Goal: Navigation & Orientation: Find specific page/section

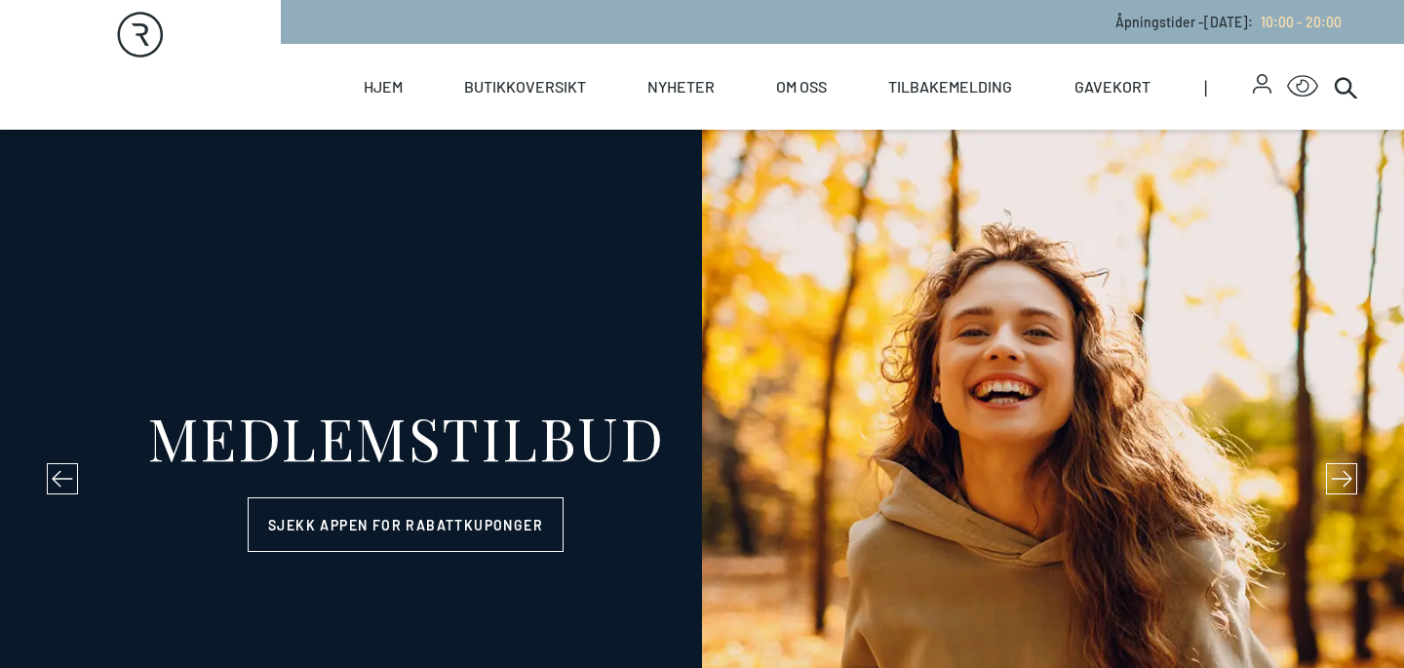
select select "NO"
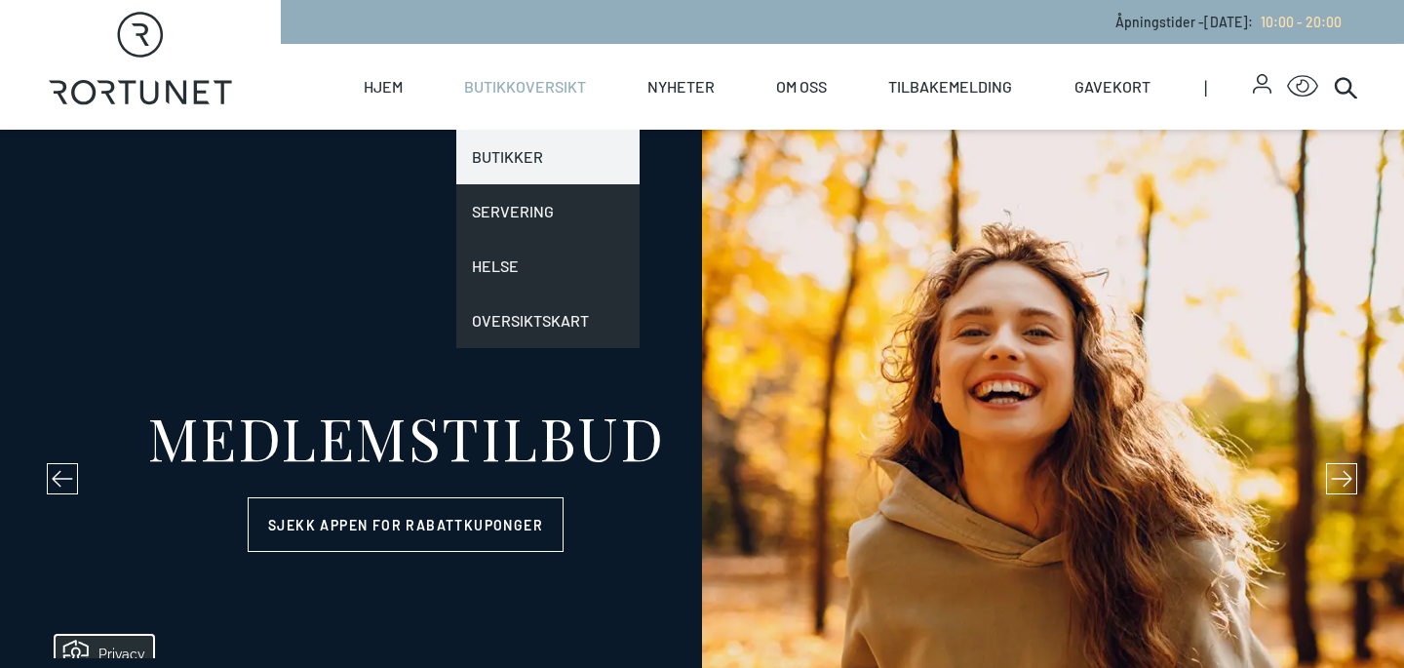
click at [539, 157] on link "Butikker" at bounding box center [547, 157] width 183 height 55
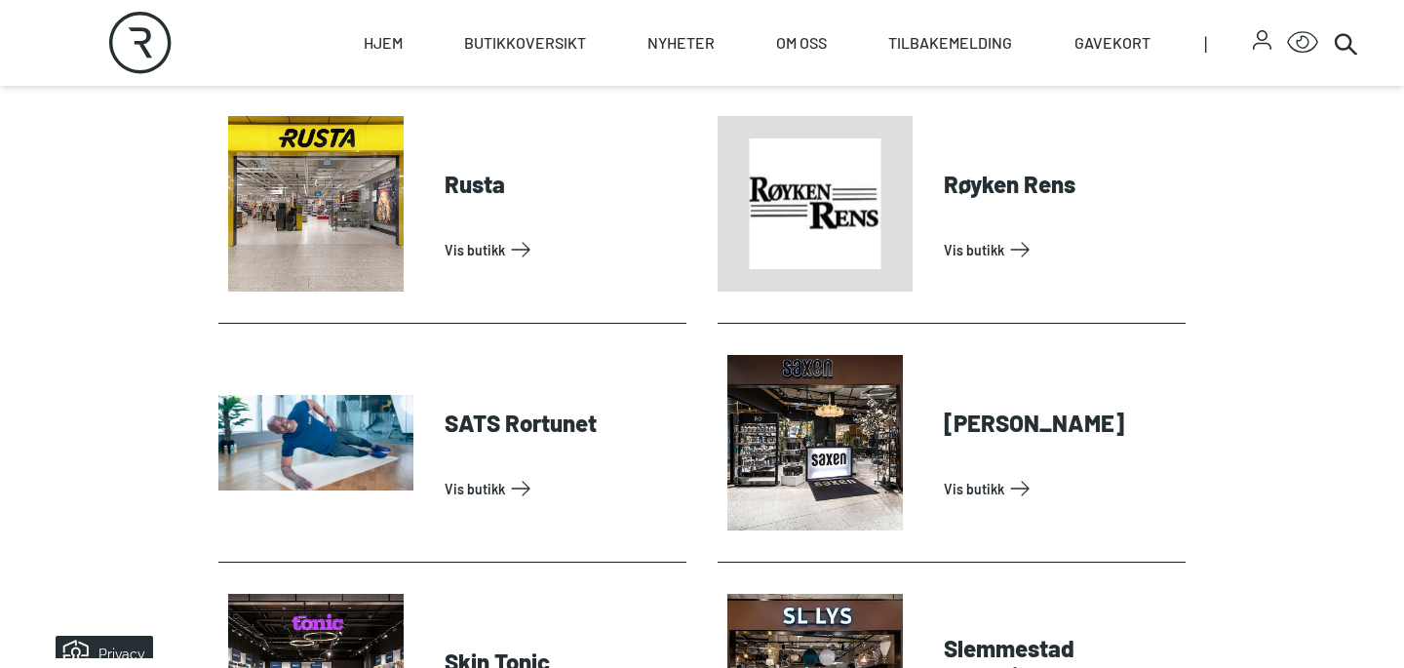
scroll to position [4872, 0]
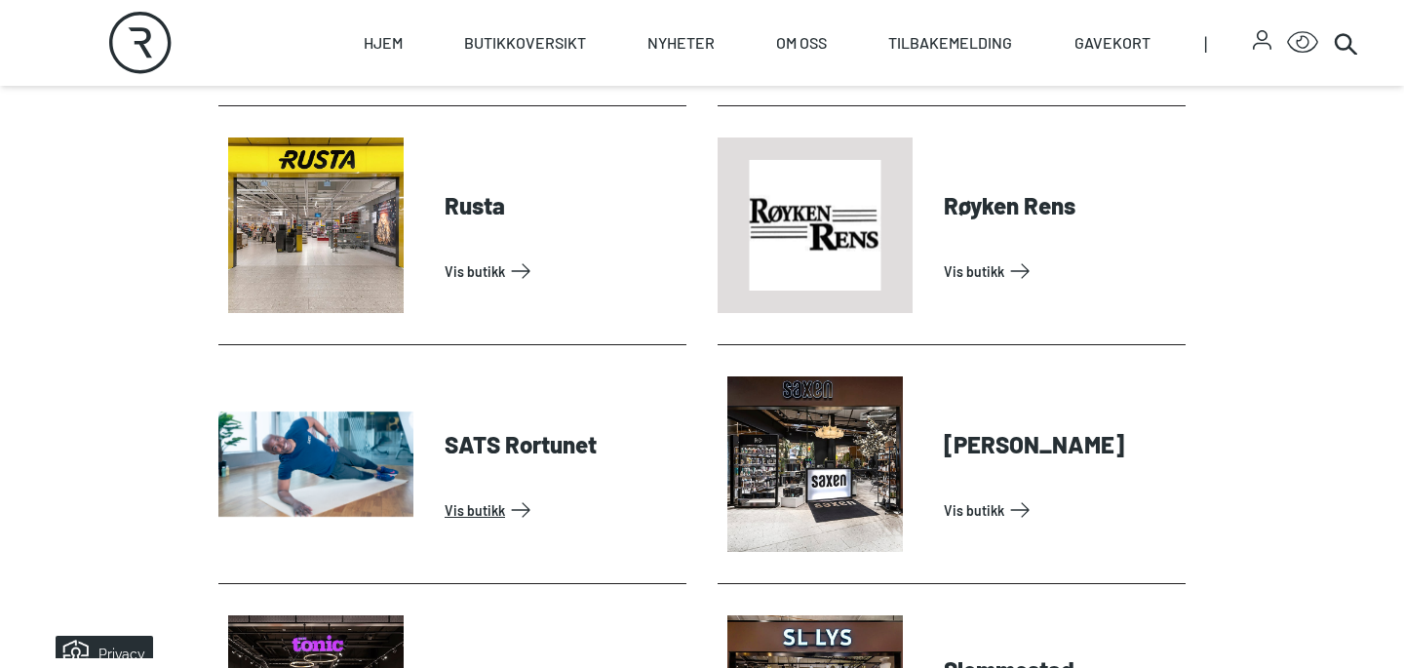
click at [486, 509] on link "Vis butikk" at bounding box center [562, 509] width 234 height 31
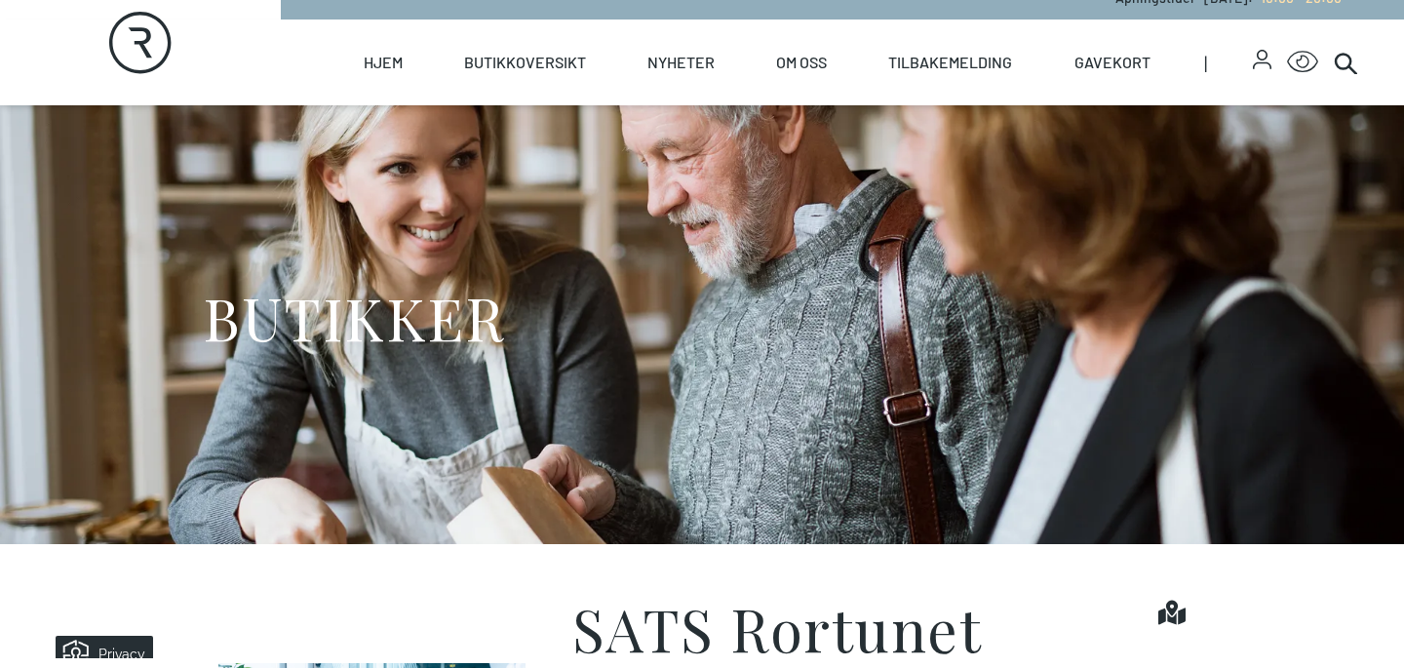
scroll to position [25, 0]
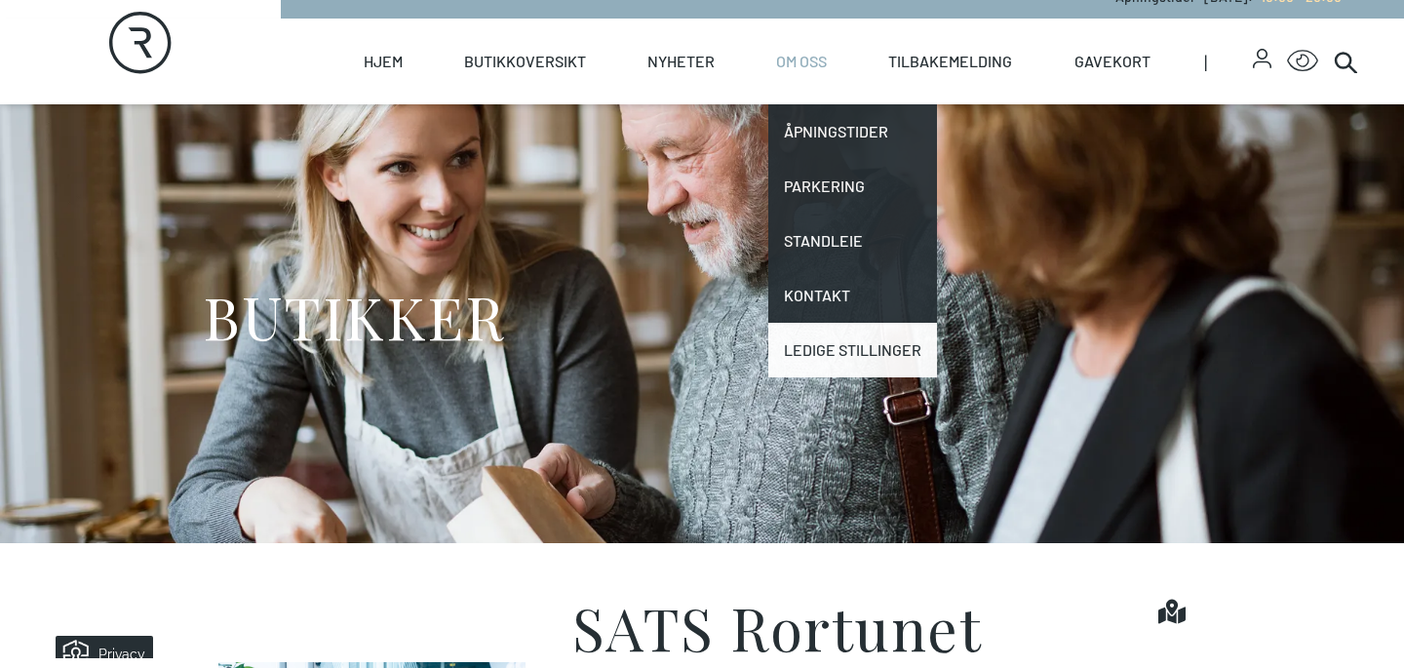
click at [837, 337] on link "Ledige stillinger" at bounding box center [852, 350] width 169 height 55
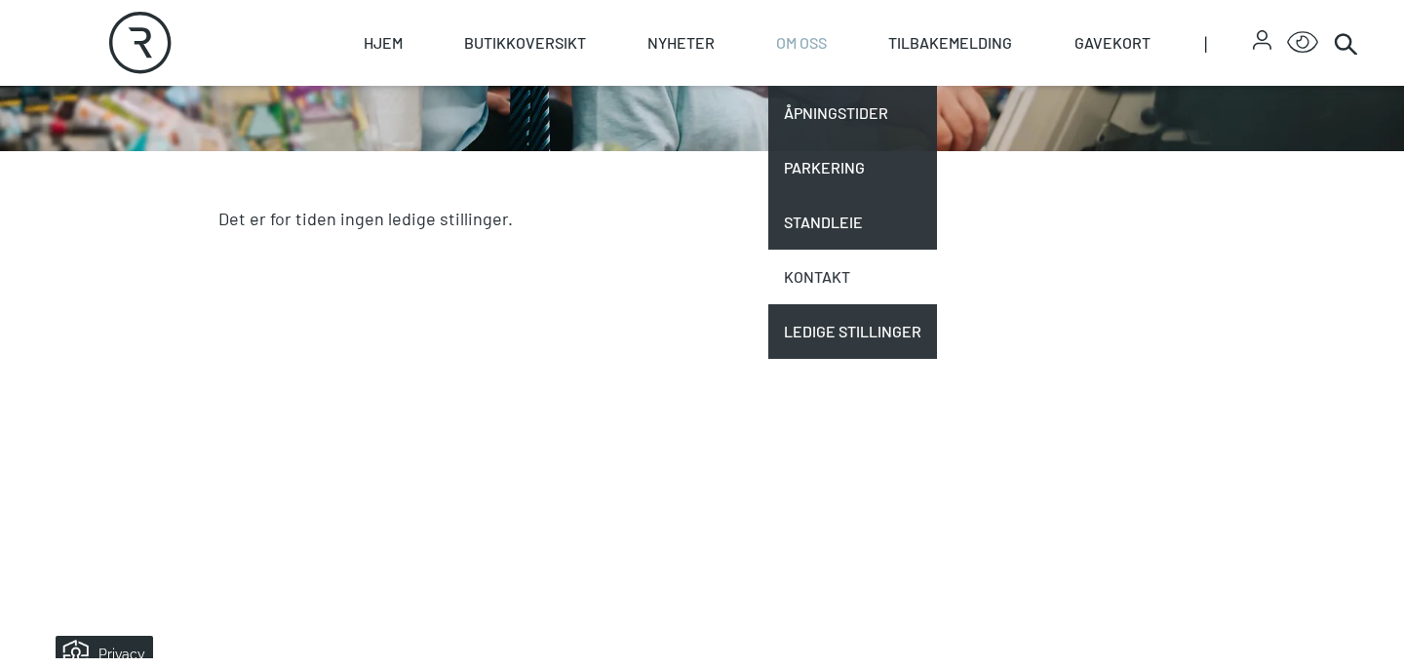
scroll to position [415, 0]
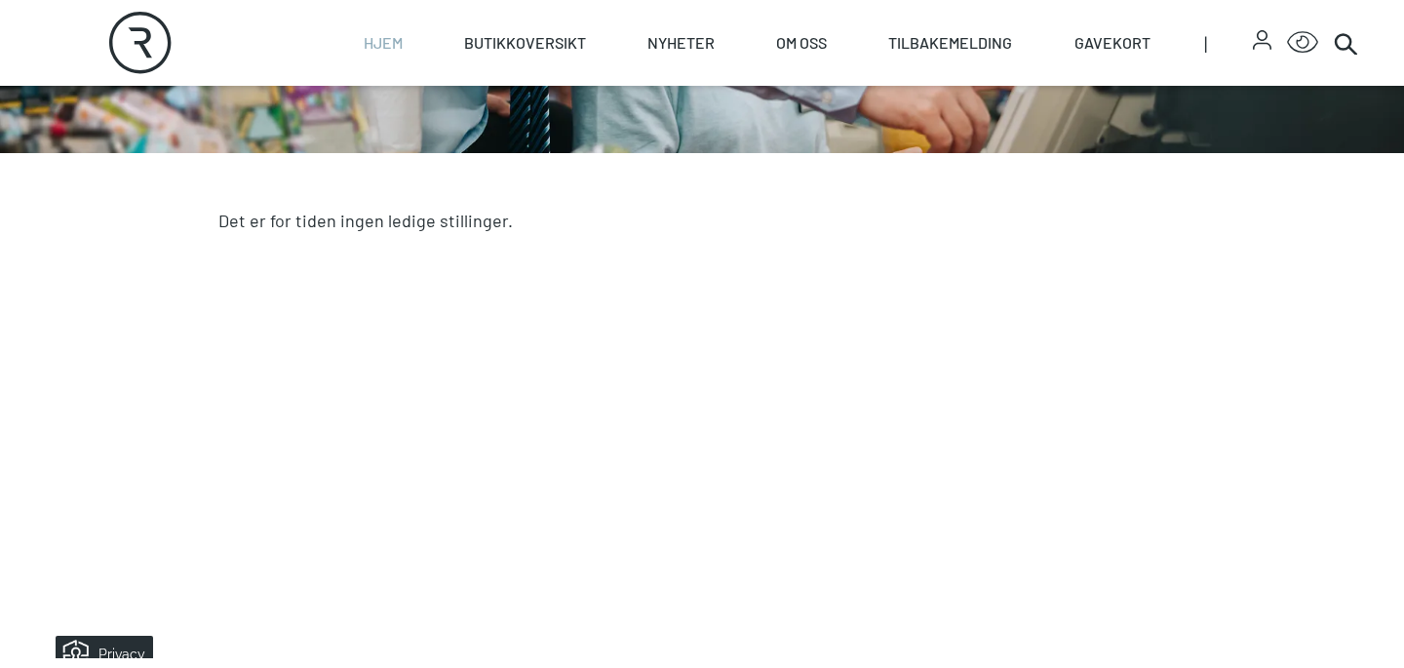
click at [385, 52] on link "Hjem" at bounding box center [383, 43] width 39 height 86
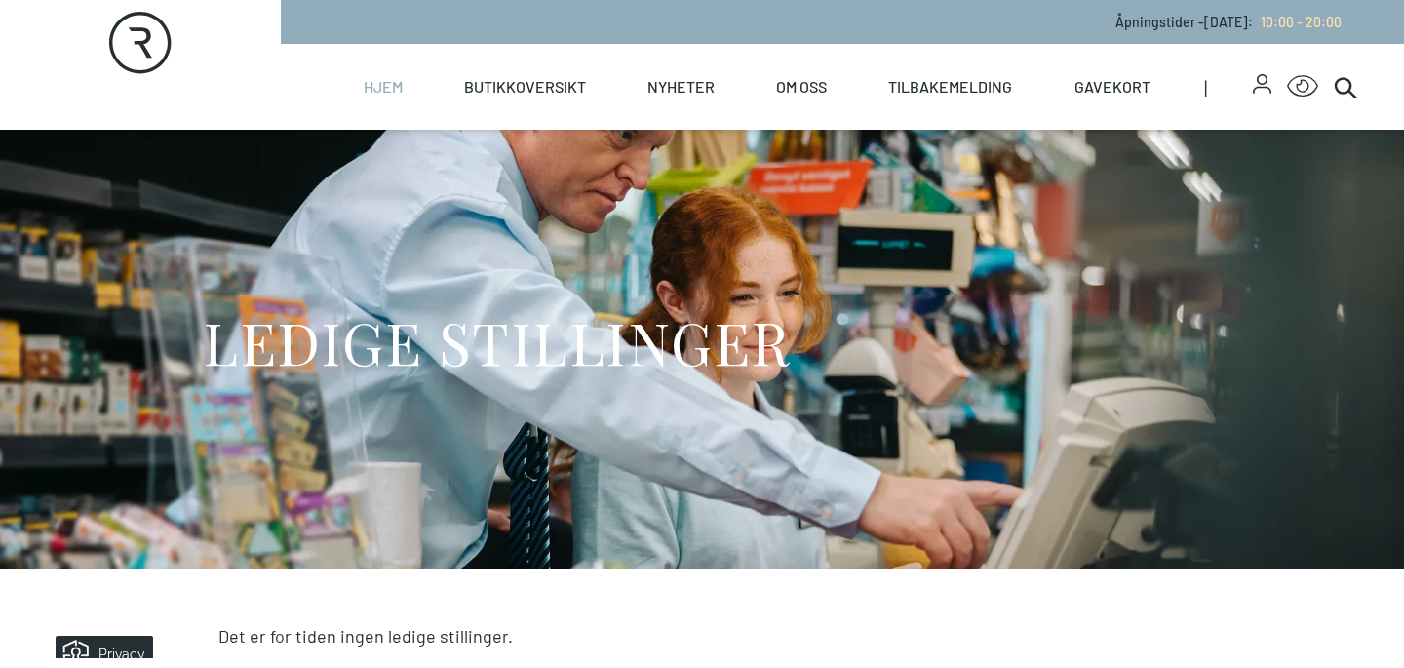
select select "NO"
